Goal: Information Seeking & Learning: Learn about a topic

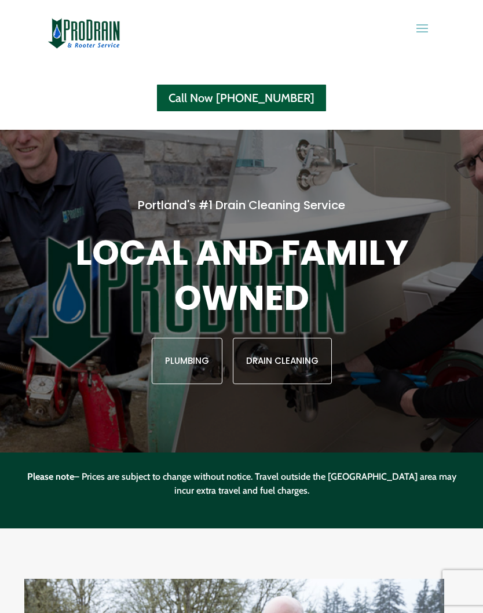
click at [428, 27] on span at bounding box center [422, 28] width 19 height 19
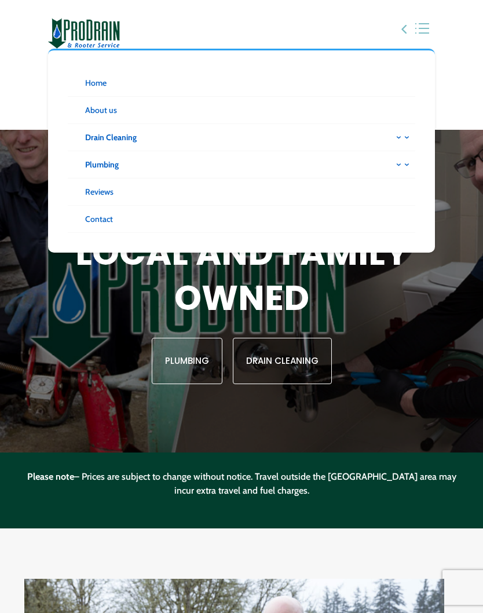
click at [398, 139] on link at bounding box center [403, 137] width 26 height 26
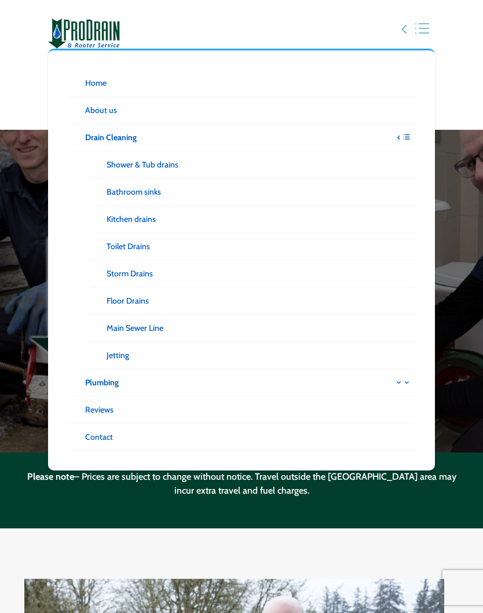
click at [158, 321] on link "Main Sewer Line" at bounding box center [252, 328] width 325 height 27
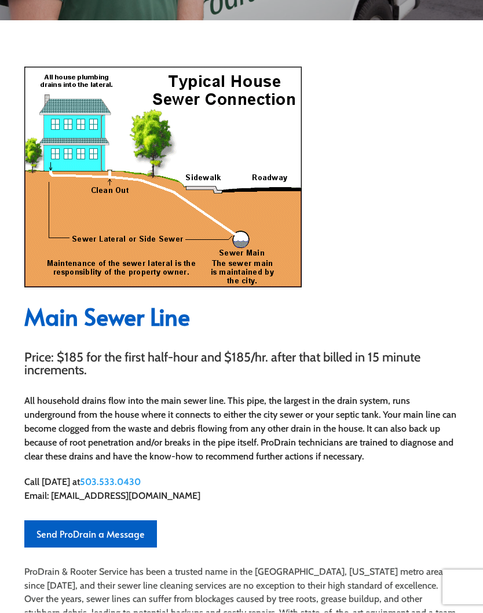
scroll to position [336, 0]
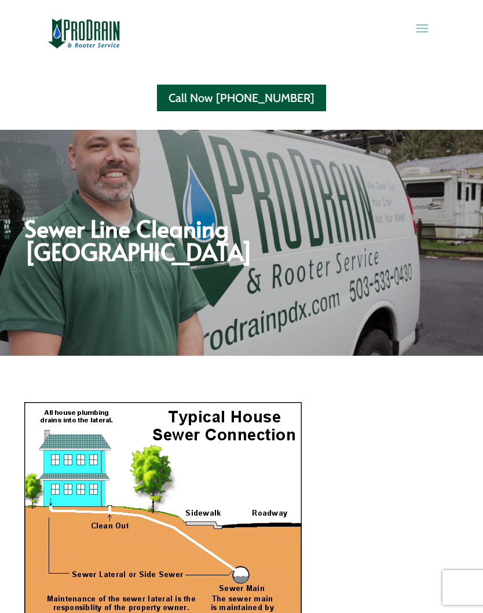
click at [428, 25] on span at bounding box center [422, 28] width 19 height 19
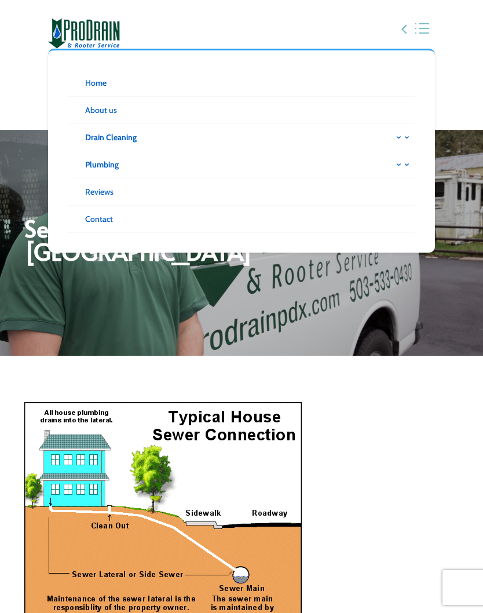
click at [399, 166] on link at bounding box center [403, 164] width 26 height 26
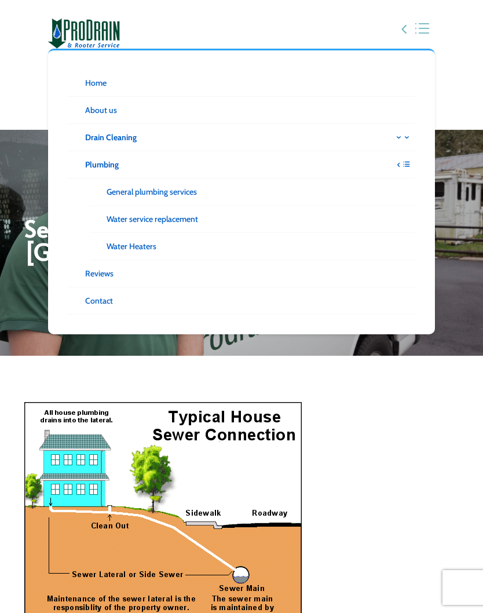
click at [121, 145] on link "Drain Cleaning" at bounding box center [242, 137] width 348 height 27
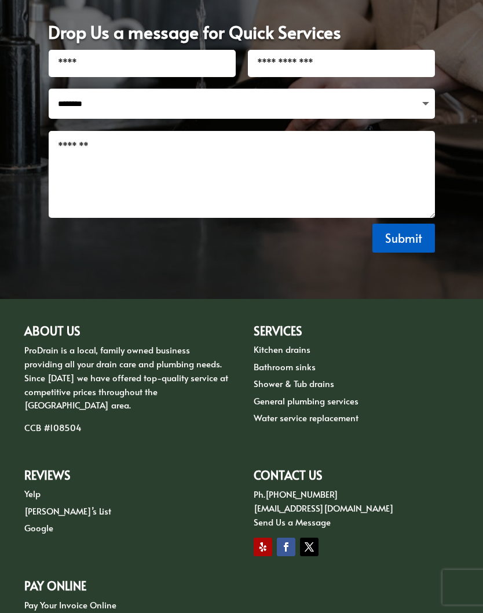
scroll to position [1403, 0]
click at [348, 395] on link "General plumbing services" at bounding box center [306, 401] width 105 height 12
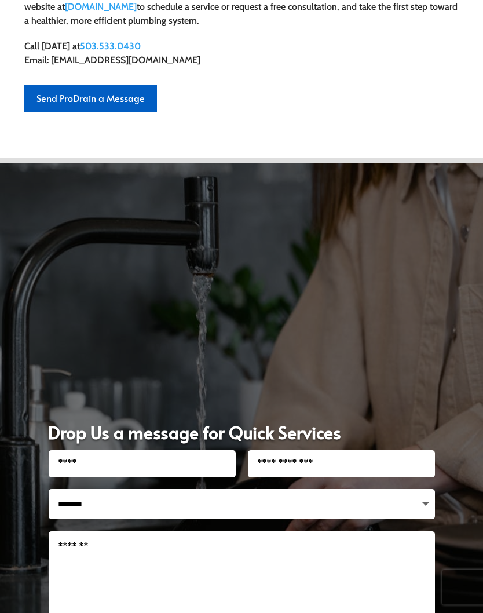
scroll to position [997, 0]
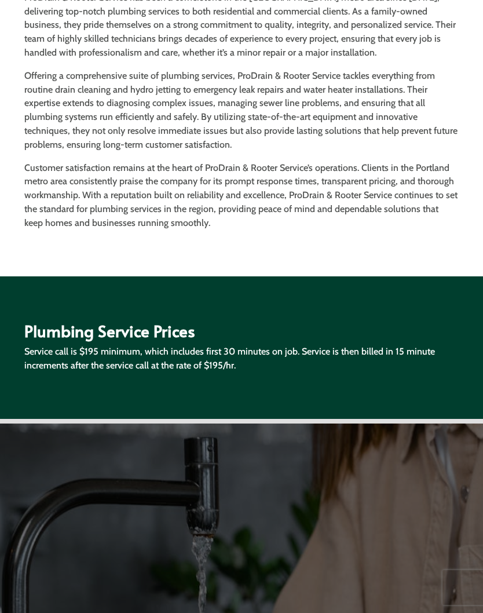
scroll to position [1028, 0]
